Goal: Task Accomplishment & Management: Manage account settings

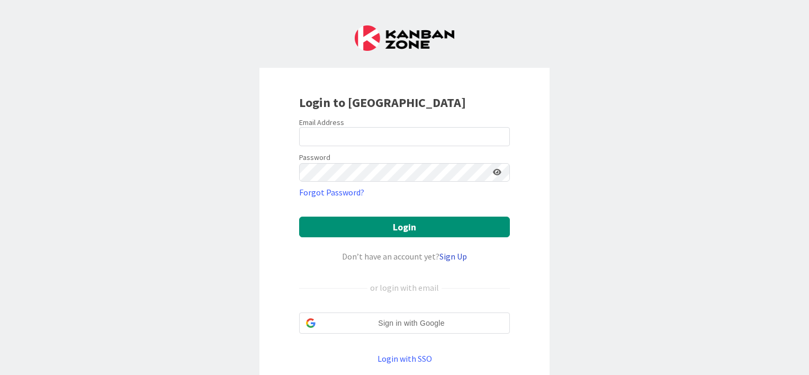
click at [445, 256] on link "Sign Up" at bounding box center [453, 256] width 28 height 11
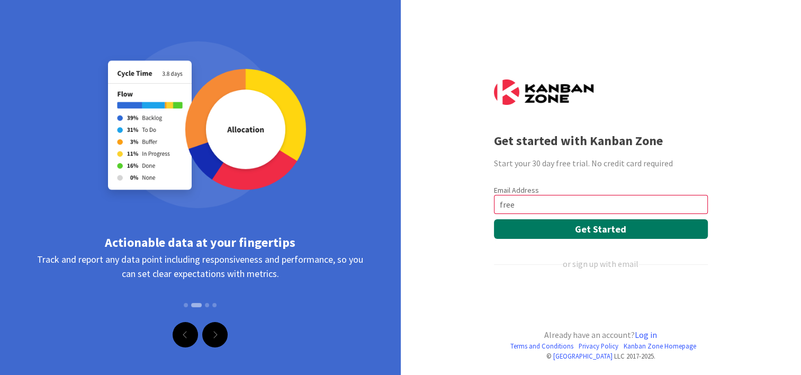
type input "[EMAIL_ADDRESS][DOMAIN_NAME]"
click at [585, 222] on button "Get Started" at bounding box center [601, 229] width 214 height 20
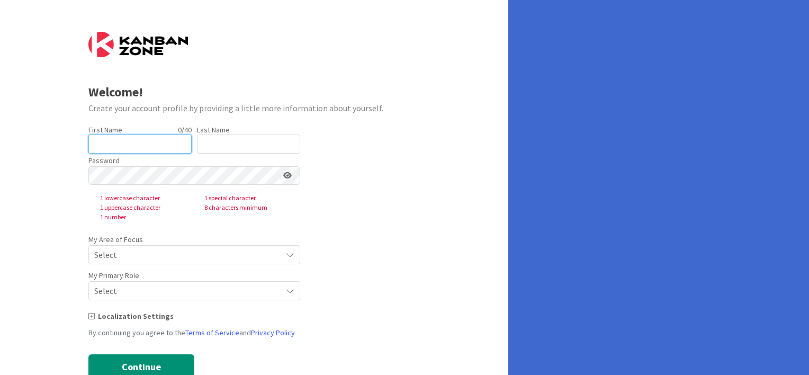
click at [114, 141] on input "text" at bounding box center [139, 143] width 103 height 19
type input "Freekaa"
click at [205, 142] on input "text" at bounding box center [248, 143] width 103 height 19
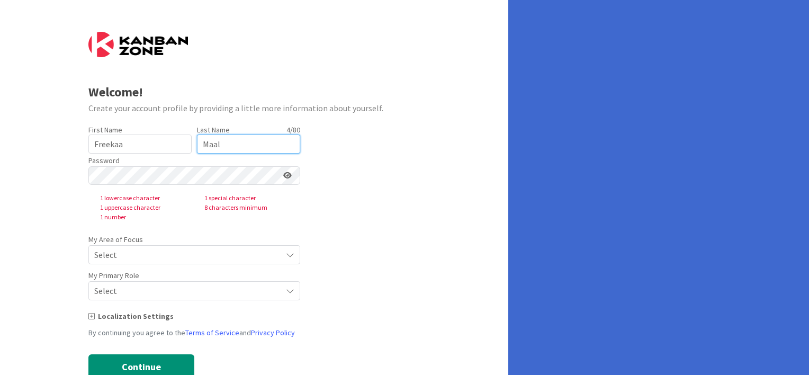
type input "Maal"
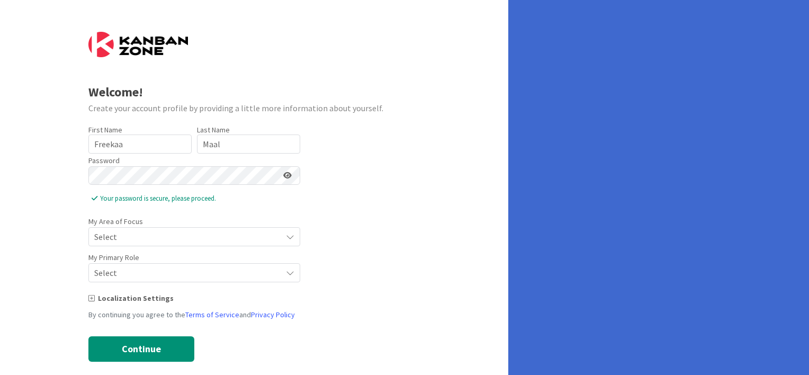
click at [123, 234] on span "Select" at bounding box center [185, 236] width 182 height 15
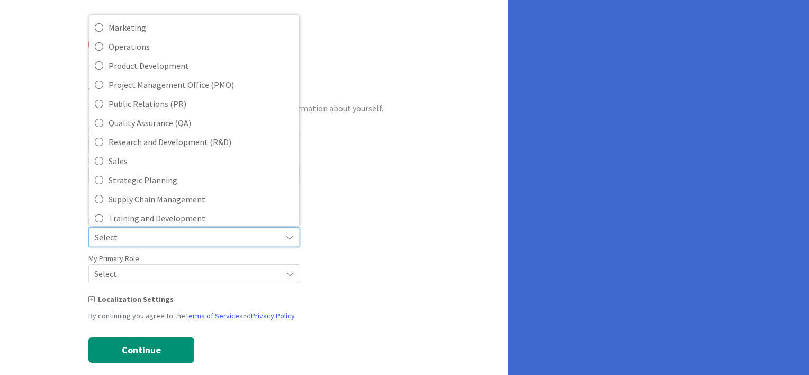
scroll to position [235, 0]
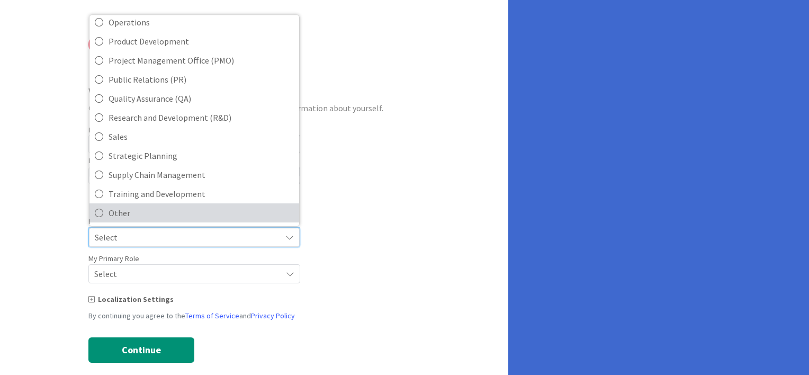
click at [286, 203] on link "Other" at bounding box center [194, 212] width 210 height 19
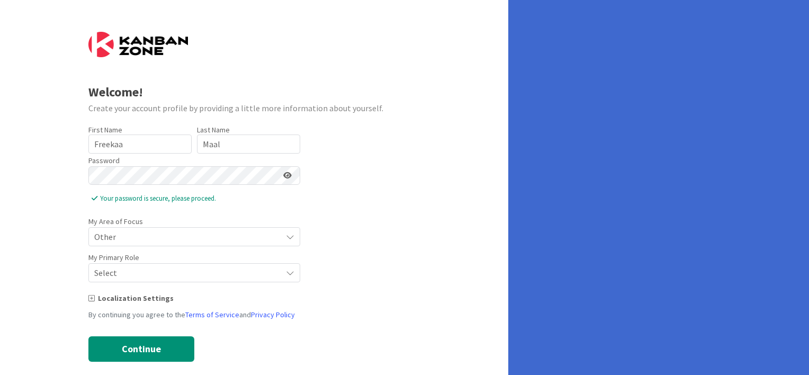
click at [138, 230] on span "Other" at bounding box center [185, 236] width 182 height 15
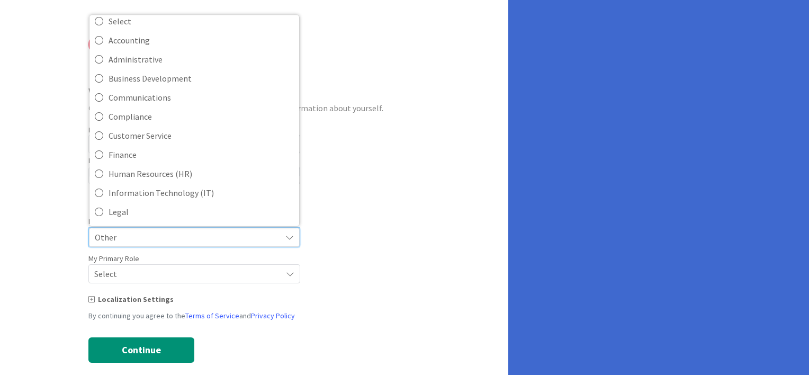
scroll to position [0, 0]
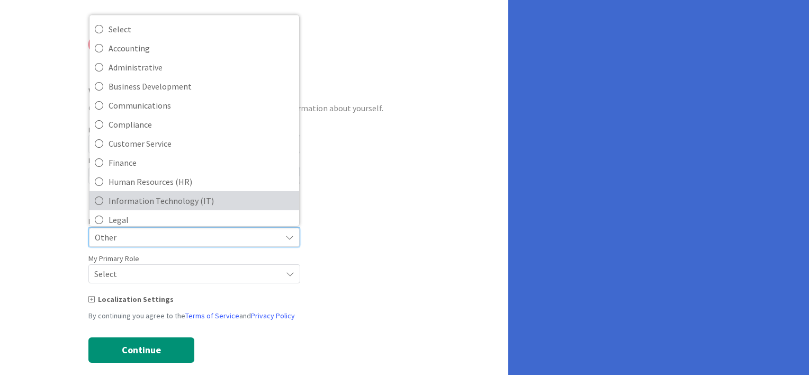
click at [134, 197] on span "Information Technology (IT)" at bounding box center [200, 200] width 185 height 16
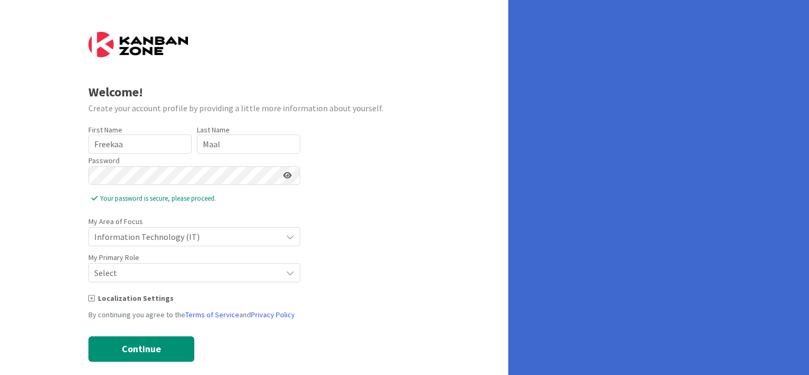
click at [133, 274] on span "Select" at bounding box center [185, 272] width 182 height 15
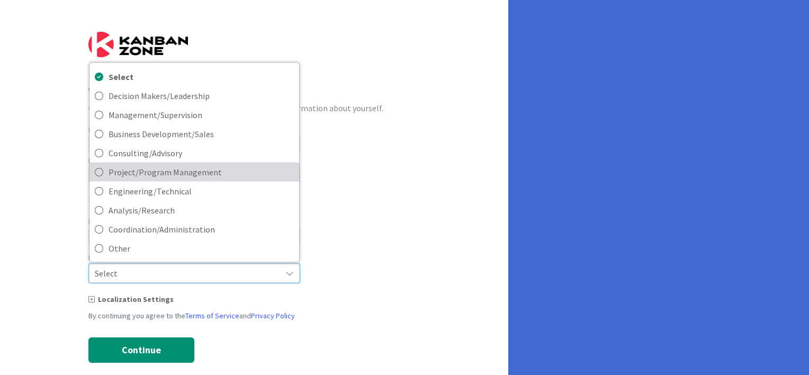
click at [133, 169] on span "Project/Program Management" at bounding box center [200, 172] width 185 height 16
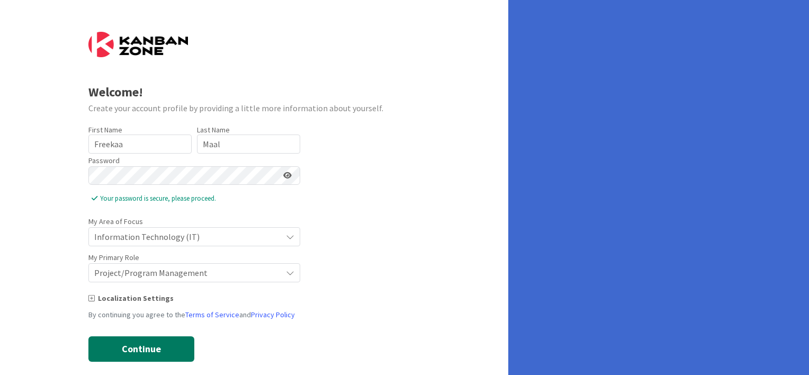
click at [137, 339] on button "Continue" at bounding box center [141, 348] width 106 height 25
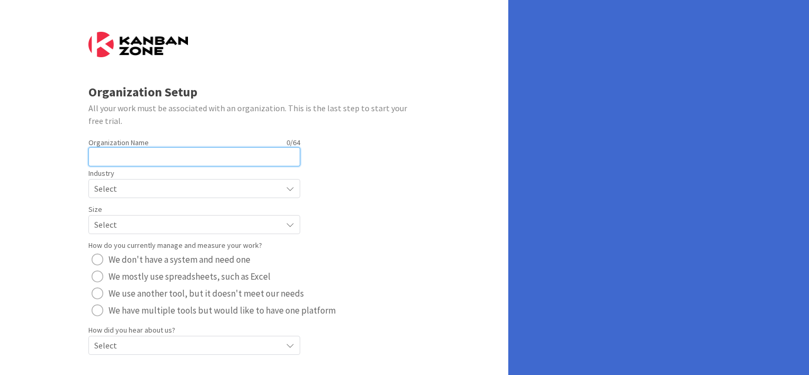
click at [103, 163] on input "text" at bounding box center [194, 156] width 212 height 19
type input "FreeKaaMaal"
click at [133, 182] on span "Select" at bounding box center [185, 188] width 182 height 15
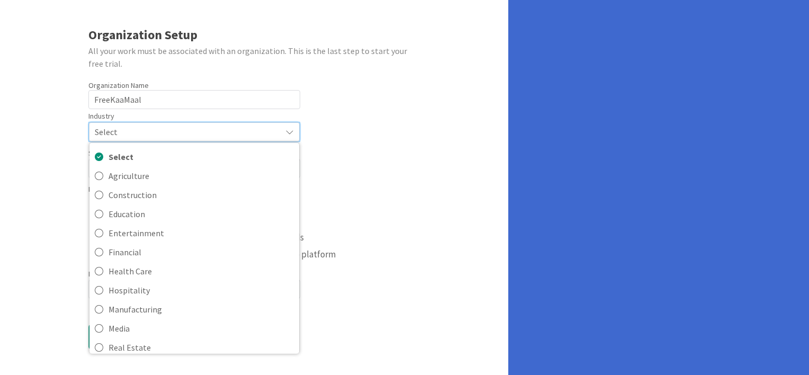
click at [1, 192] on div "Organization Setup All your work must be associated with an organization. This …" at bounding box center [254, 159] width 508 height 433
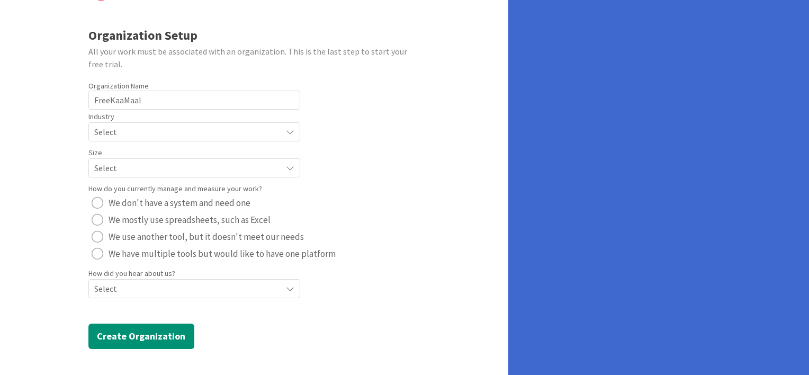
click at [118, 165] on span "Select" at bounding box center [185, 167] width 182 height 15
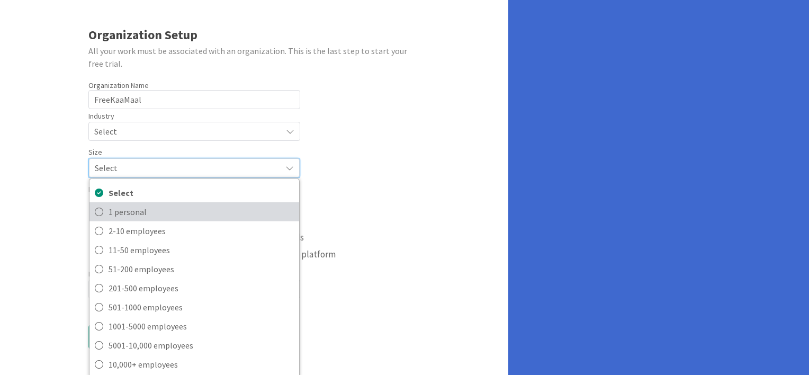
click at [121, 212] on span "1 personal" at bounding box center [200, 211] width 185 height 16
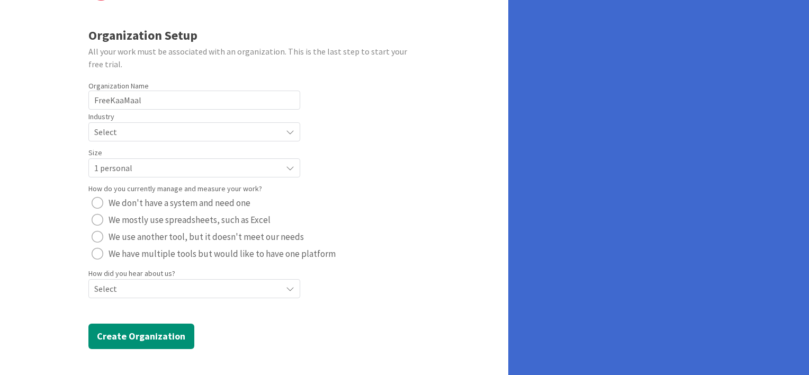
click at [95, 216] on div "radio" at bounding box center [98, 220] width 12 height 12
click at [123, 279] on div "Select" at bounding box center [194, 288] width 212 height 19
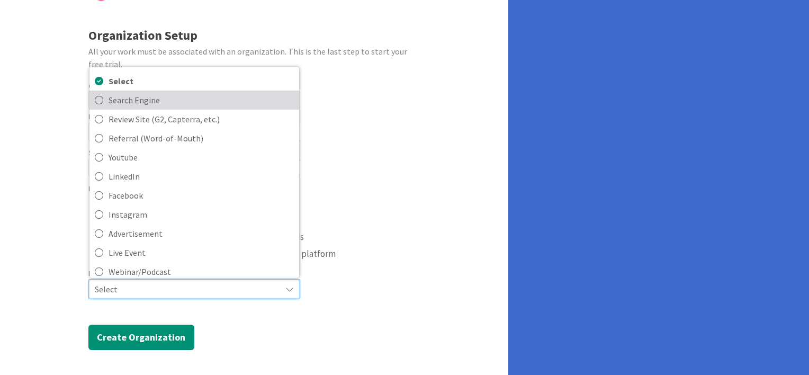
click at [166, 99] on span "Search Engine" at bounding box center [200, 100] width 185 height 16
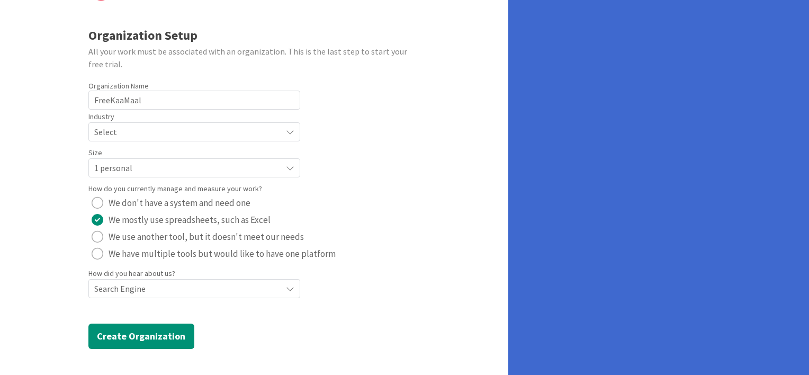
click at [133, 360] on div "Organization Setup All your work must be associated with an organization. This …" at bounding box center [254, 159] width 508 height 432
click at [135, 341] on button "Create Organization" at bounding box center [141, 335] width 106 height 25
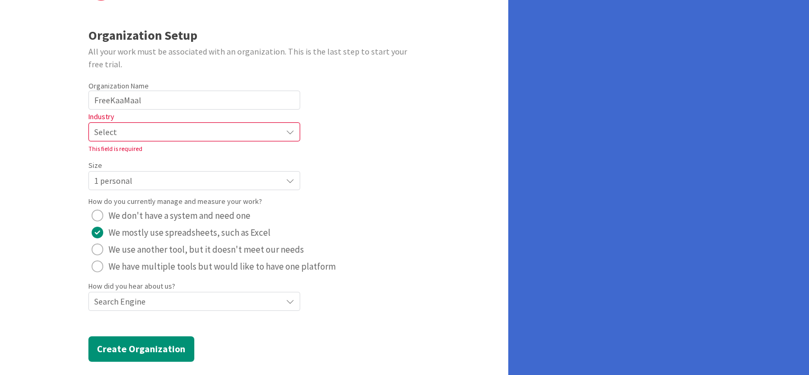
click at [123, 128] on span "Select" at bounding box center [185, 131] width 182 height 15
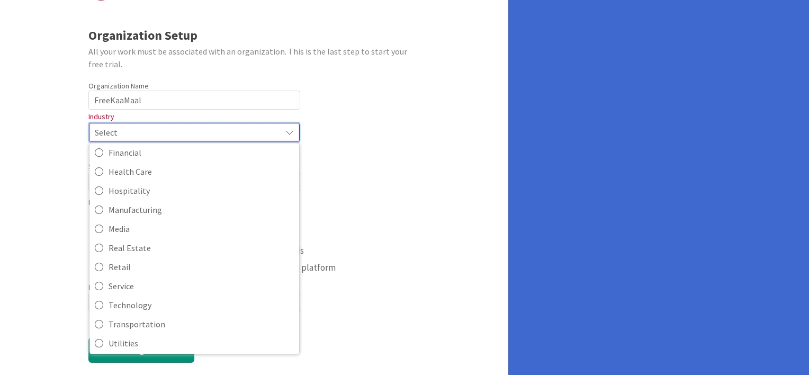
scroll to position [102, 0]
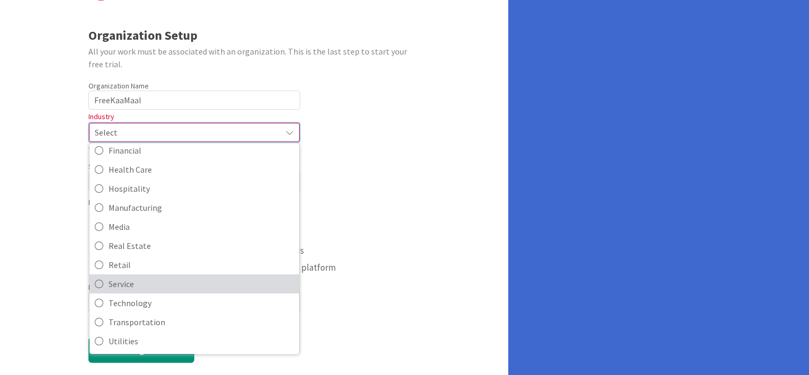
click at [120, 282] on span "Service" at bounding box center [200, 283] width 185 height 16
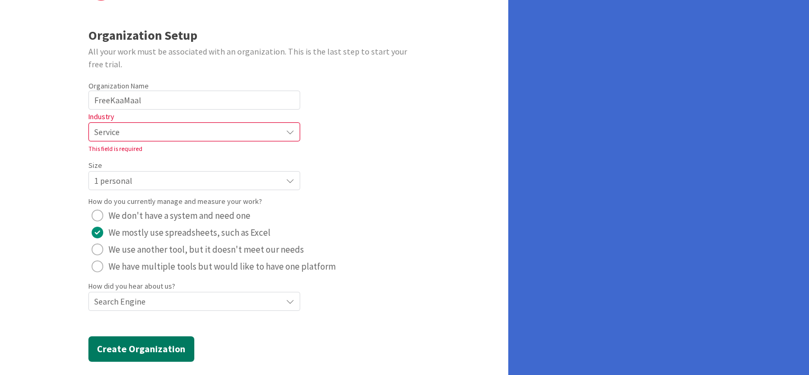
click at [141, 356] on button "Create Organization" at bounding box center [141, 348] width 106 height 25
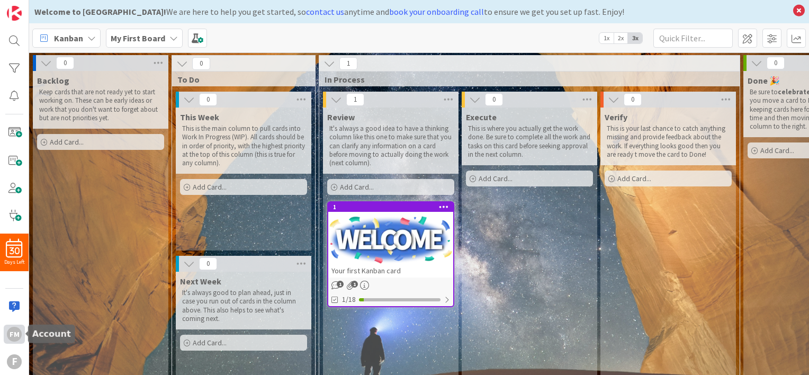
click at [11, 332] on div "FM" at bounding box center [14, 334] width 15 height 15
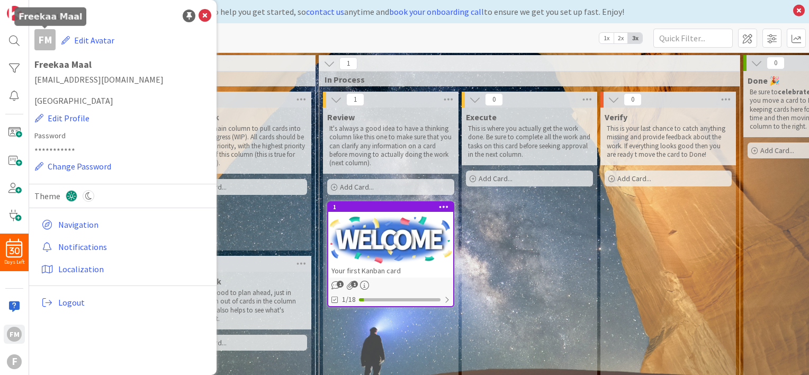
click at [43, 37] on div "FM" at bounding box center [44, 39] width 21 height 21
click at [58, 116] on button "Edit Profile" at bounding box center [62, 118] width 56 height 14
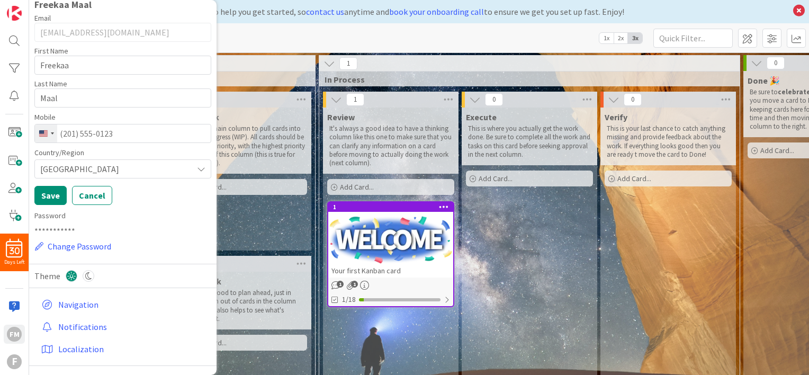
scroll to position [85, 0]
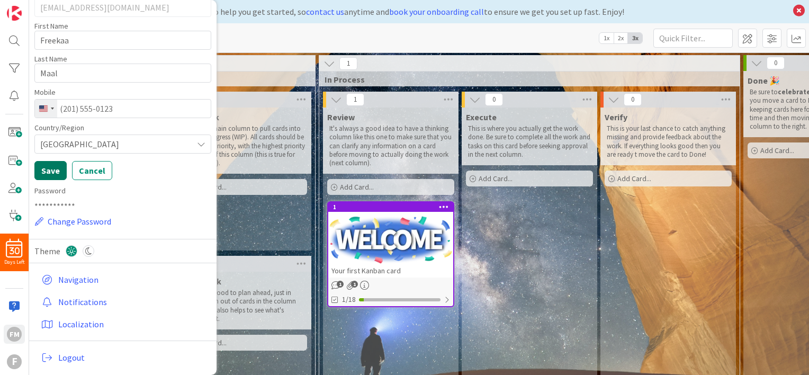
click at [43, 171] on button "Save" at bounding box center [50, 170] width 32 height 19
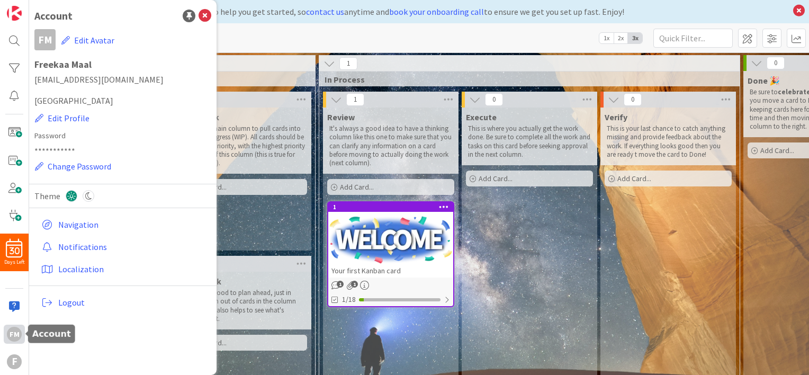
click at [15, 330] on div "FM" at bounding box center [14, 334] width 15 height 15
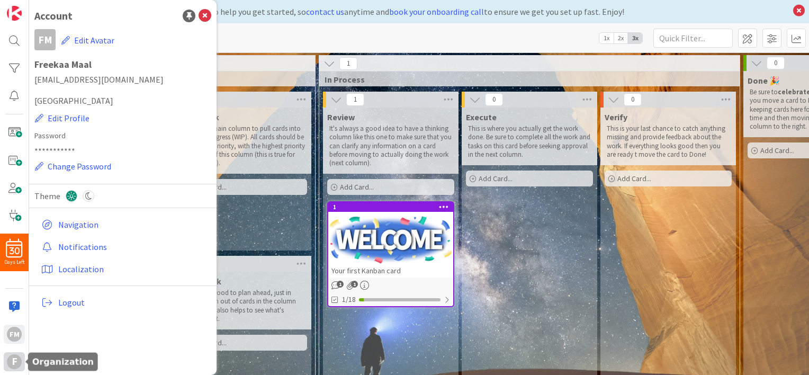
click at [15, 360] on div "F" at bounding box center [14, 361] width 15 height 15
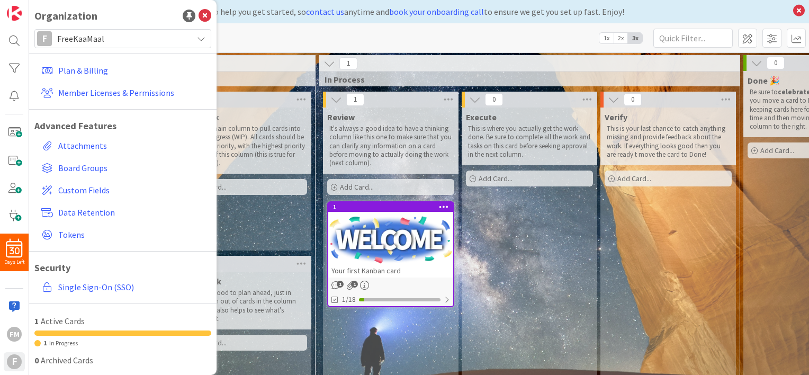
click at [87, 46] on span "FreeKaaMaal" at bounding box center [122, 38] width 130 height 15
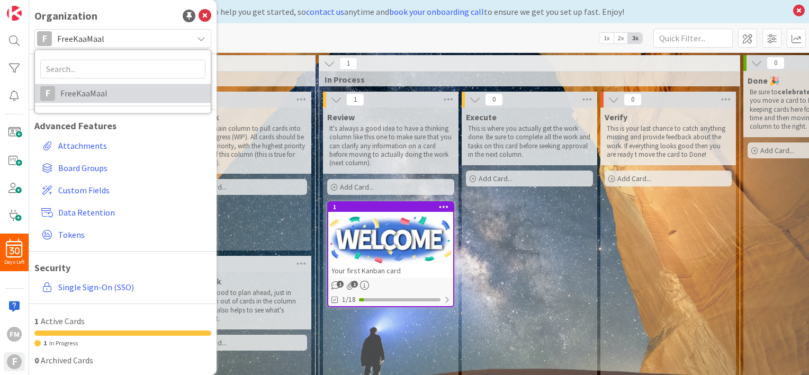
click at [87, 96] on span "FreeKaaMaal" at bounding box center [132, 93] width 145 height 16
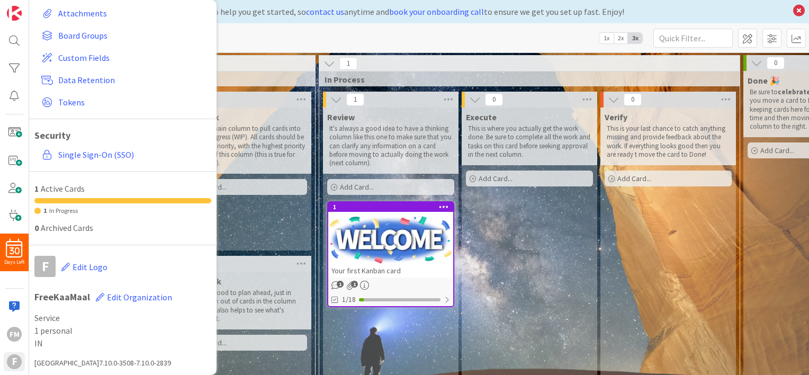
scroll to position [133, 0]
click at [138, 297] on span "Edit Organization" at bounding box center [139, 296] width 65 height 11
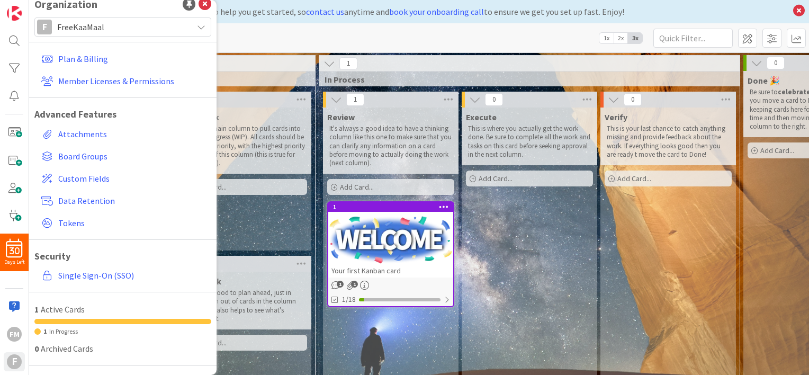
scroll to position [0, 0]
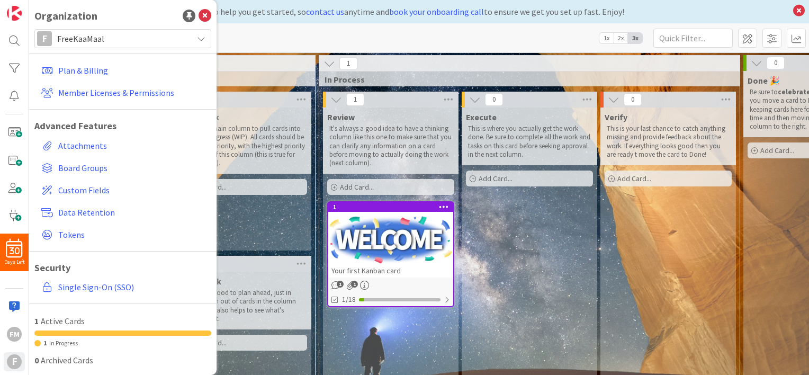
click at [140, 44] on span "FreeKaaMaal" at bounding box center [122, 38] width 130 height 15
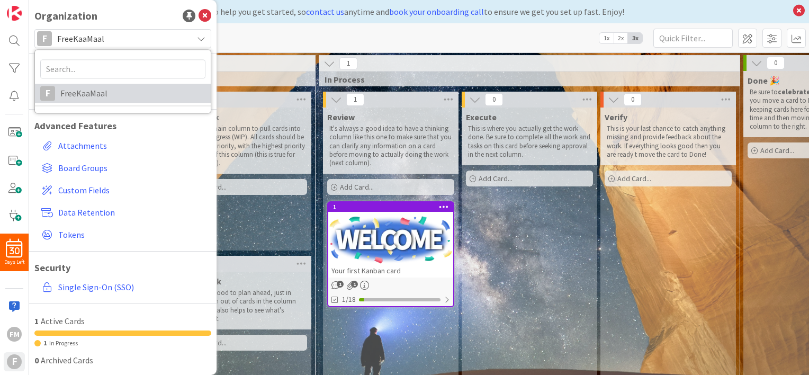
click at [120, 89] on span "FreeKaaMaal" at bounding box center [132, 93] width 145 height 16
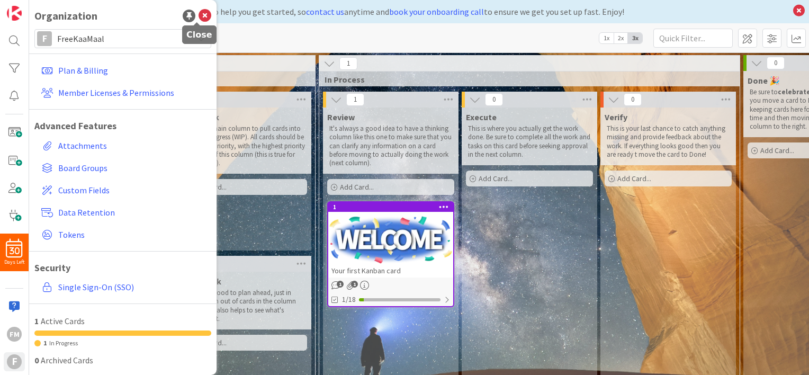
click at [198, 11] on icon at bounding box center [204, 16] width 13 height 13
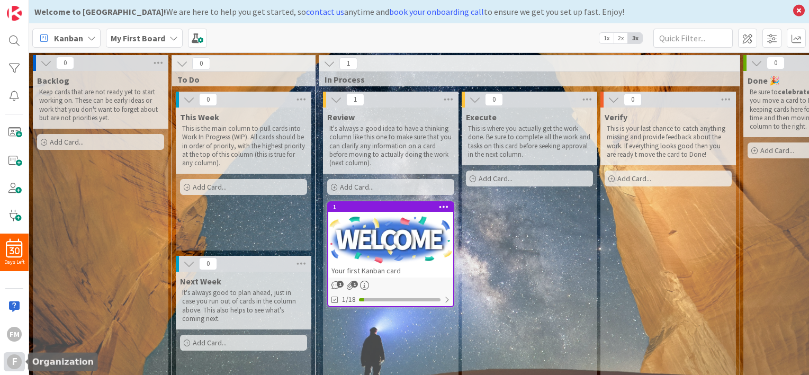
click at [11, 364] on div "F" at bounding box center [14, 361] width 15 height 15
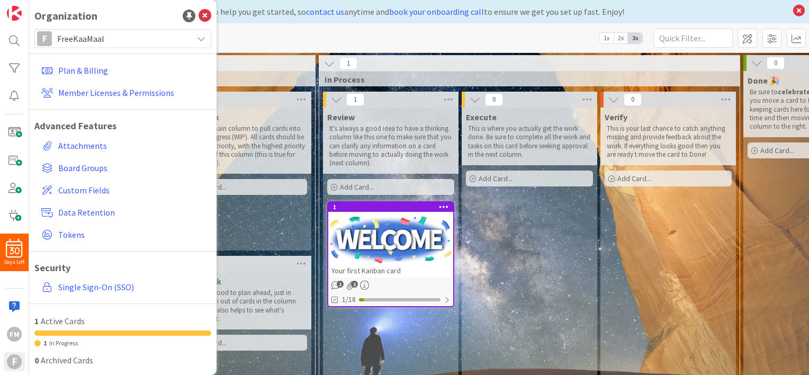
scroll to position [133, 0]
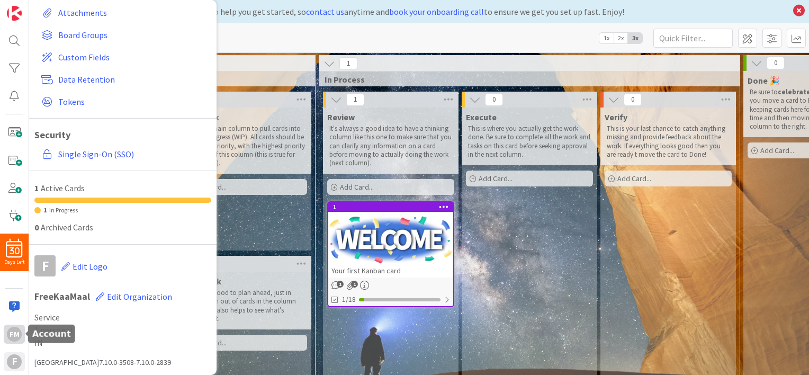
click at [16, 334] on div "FM" at bounding box center [14, 334] width 15 height 15
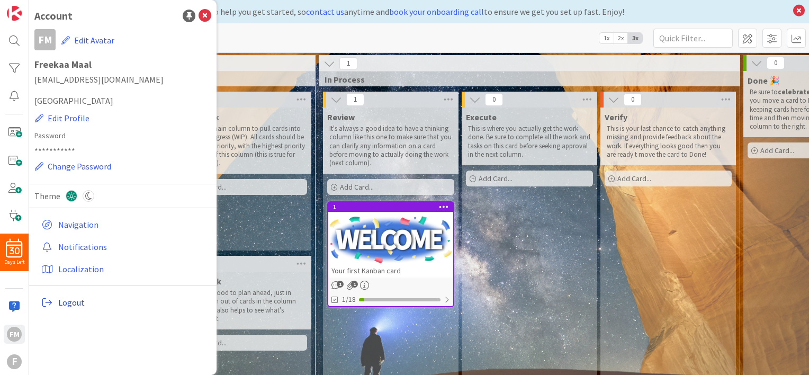
click at [80, 297] on span "Logout" at bounding box center [132, 302] width 149 height 13
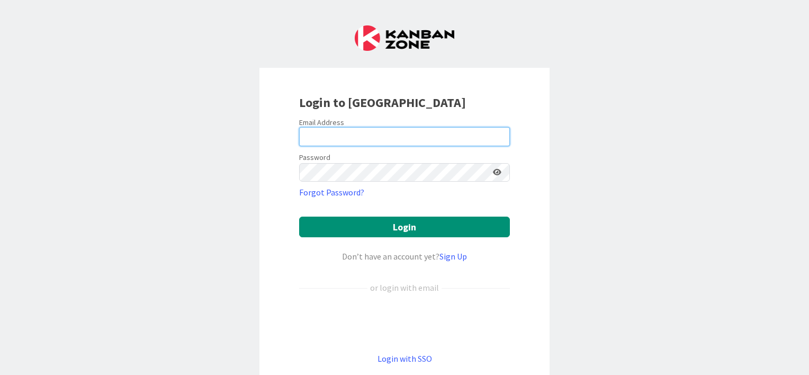
click at [312, 131] on input "email" at bounding box center [404, 136] width 211 height 19
type input "[EMAIL_ADDRESS][DOMAIN_NAME]"
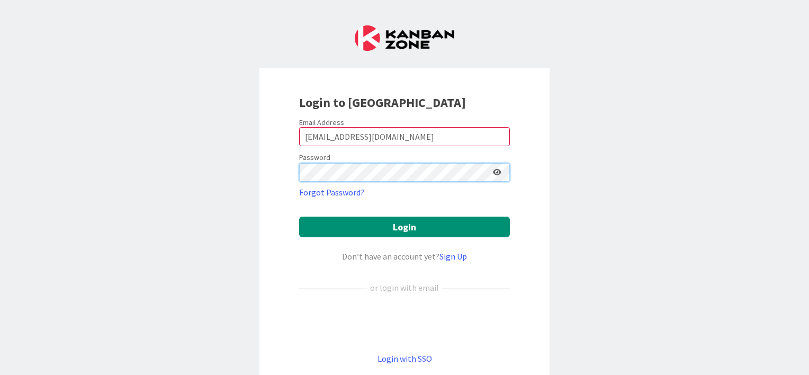
click at [299, 216] on button "Login" at bounding box center [404, 226] width 211 height 21
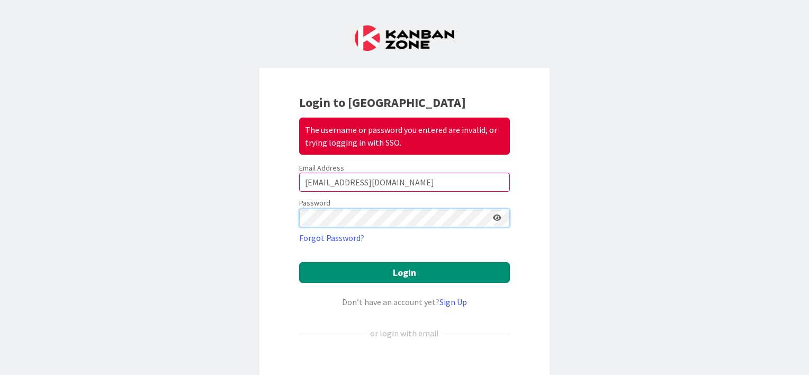
click at [299, 262] on button "Login" at bounding box center [404, 272] width 211 height 21
